Goal: Navigation & Orientation: Understand site structure

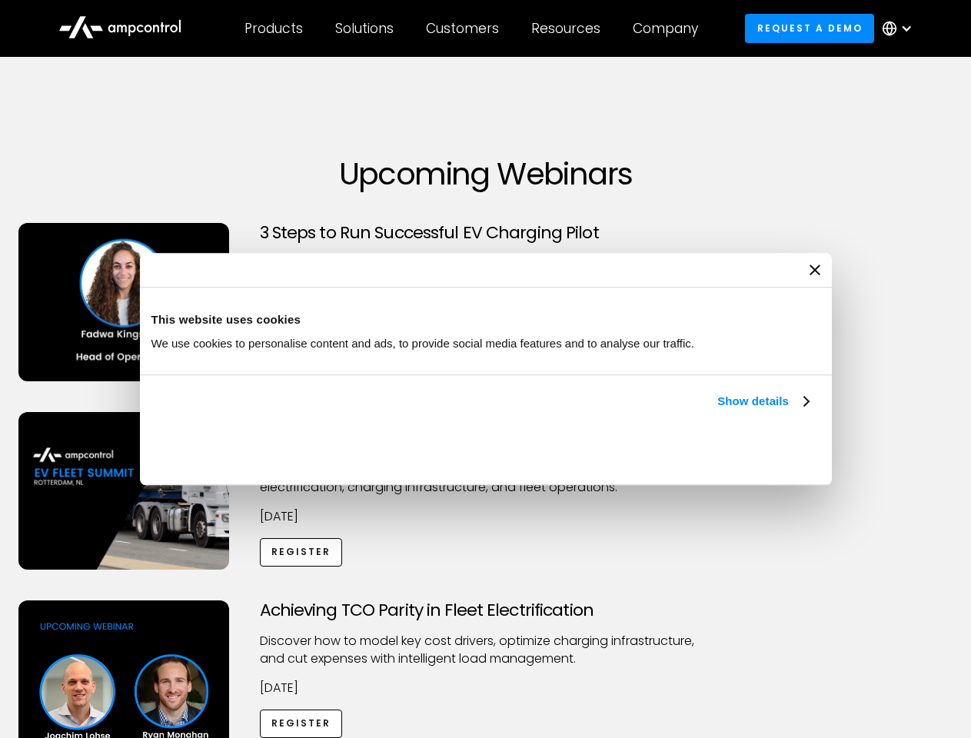
click at [717, 410] on link "Show details" at bounding box center [762, 401] width 91 height 18
click at [0, 0] on div "Necessary cookies help make a website usable by enabling basic functions like p…" at bounding box center [0, 0] width 0 height 0
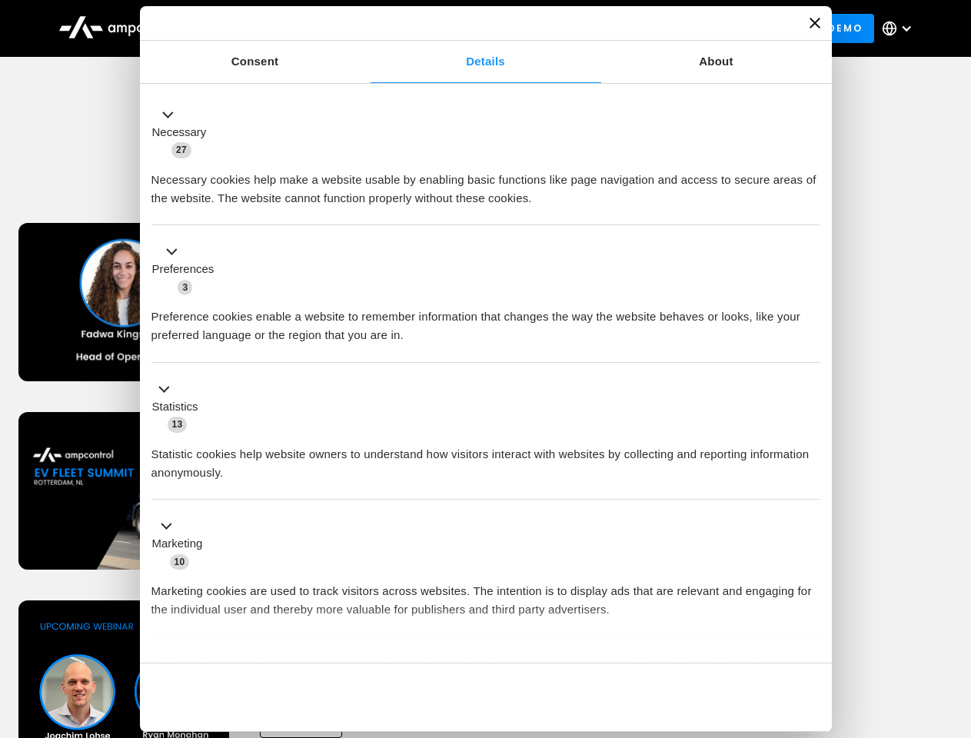
click at [954, 619] on div "Achieving TCO Parity in Fleet Electrification Discover how to model key cost dr…" at bounding box center [485, 720] width 965 height 241
click at [473, 28] on div "Customers" at bounding box center [462, 28] width 73 height 17
click at [273, 28] on div "Products" at bounding box center [273, 28] width 58 height 17
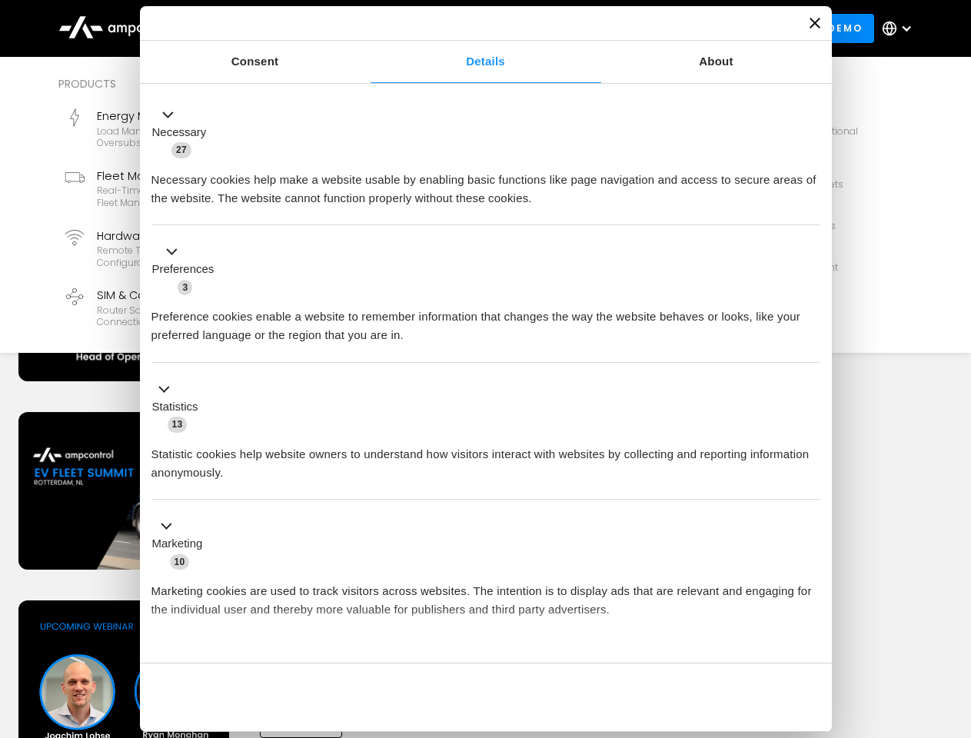
click at [365, 28] on div "Solutions" at bounding box center [364, 28] width 58 height 17
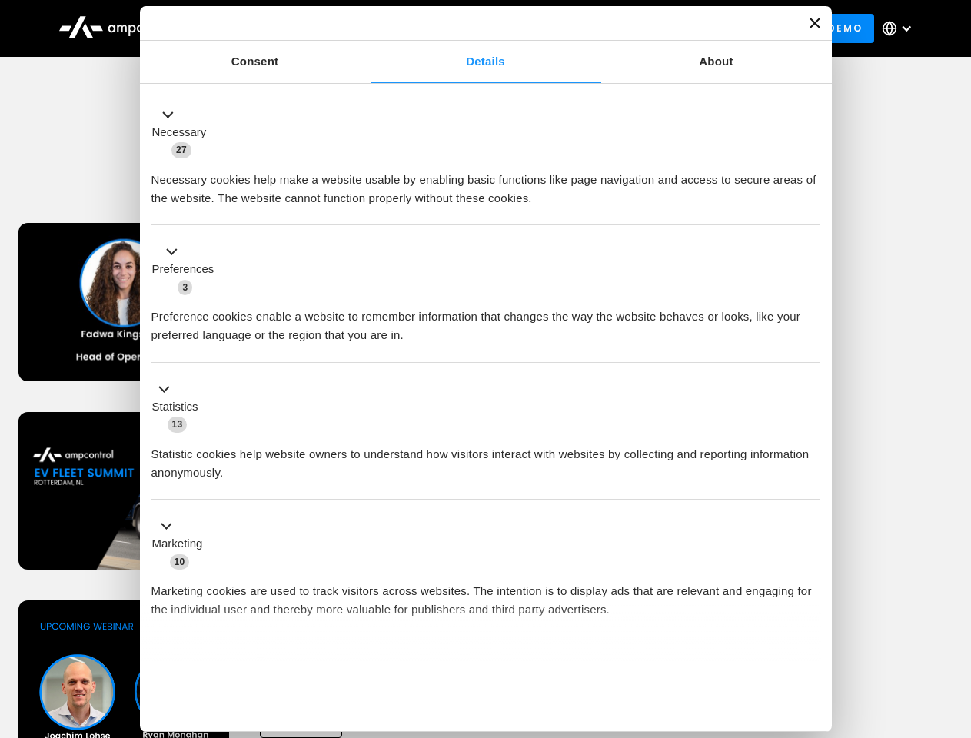
click at [465, 28] on div "Customers" at bounding box center [462, 28] width 73 height 17
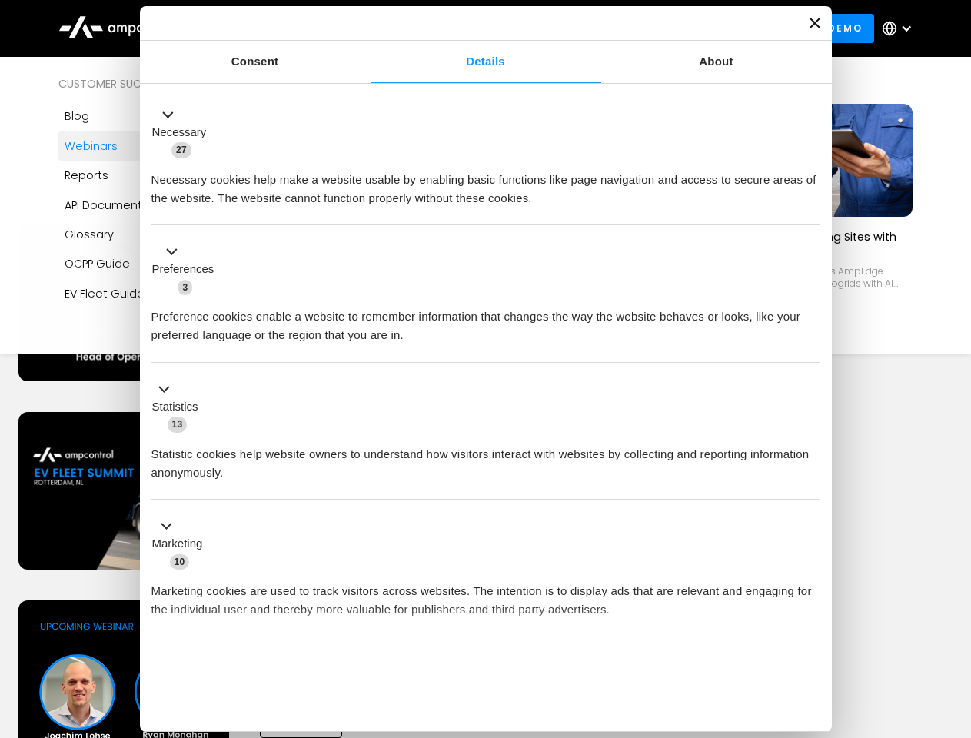
click at [569, 28] on div "Resources" at bounding box center [565, 28] width 69 height 17
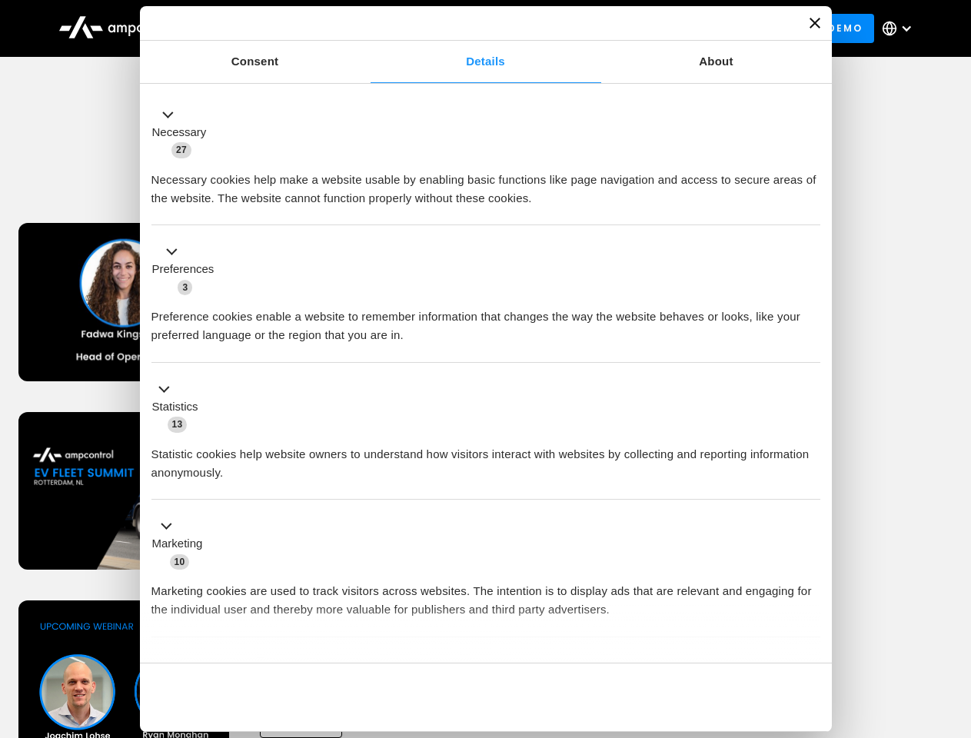
click at [670, 28] on div "Company" at bounding box center [664, 28] width 65 height 17
click at [901, 28] on div at bounding box center [906, 28] width 12 height 12
